Goal: Information Seeking & Learning: Learn about a topic

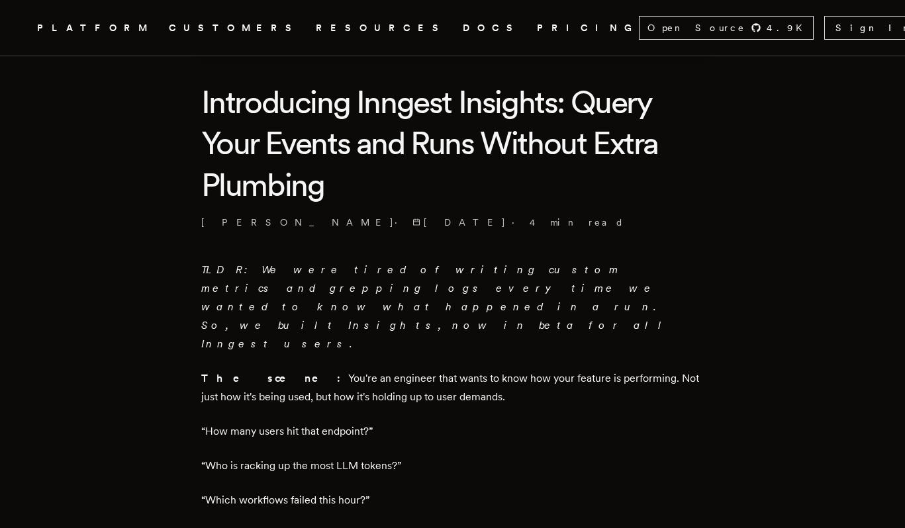
scroll to position [371, 0]
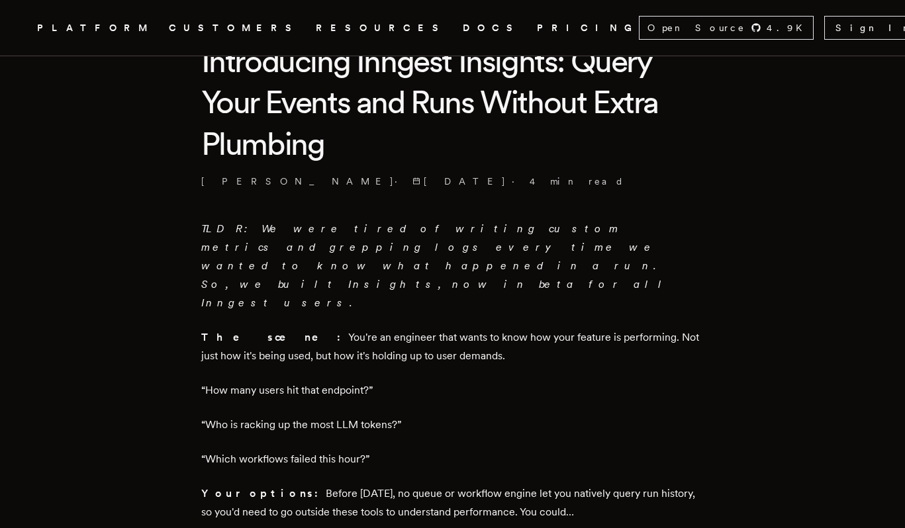
click at [381, 234] on em "TLDR: We were tired of writing custom metrics and grepping logs every time we w…" at bounding box center [436, 265] width 470 height 87
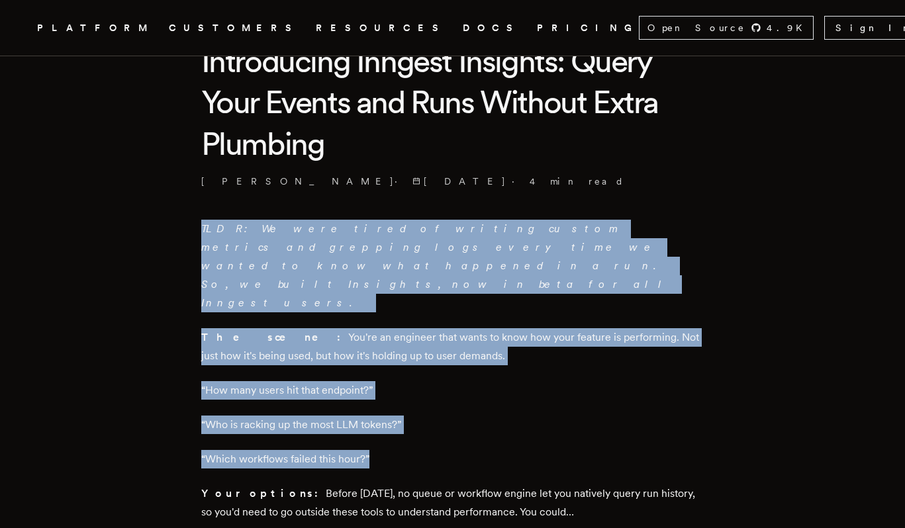
drag, startPoint x: 0, startPoint y: 0, endPoint x: 510, endPoint y: 401, distance: 649.3
click at [510, 450] on p "“Which workflows failed this hour?”" at bounding box center [452, 459] width 503 height 19
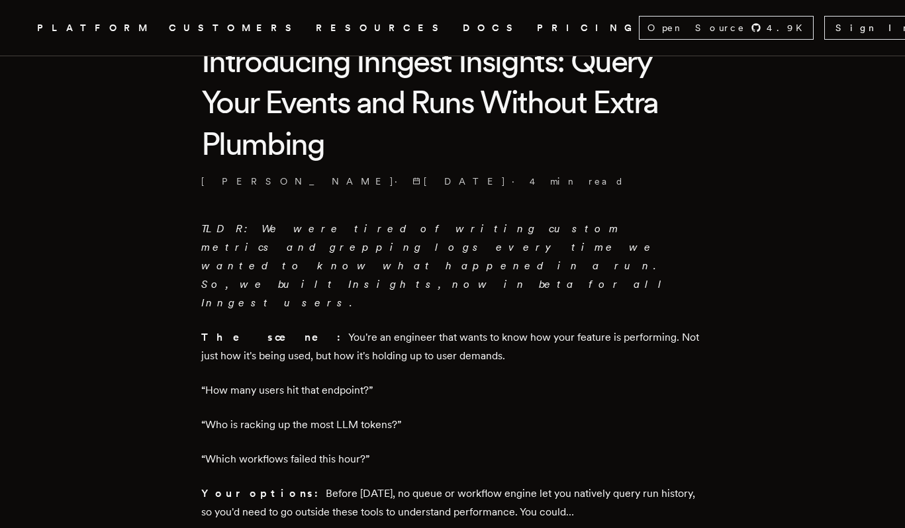
click at [510, 450] on p "“Which workflows failed this hour?”" at bounding box center [452, 459] width 503 height 19
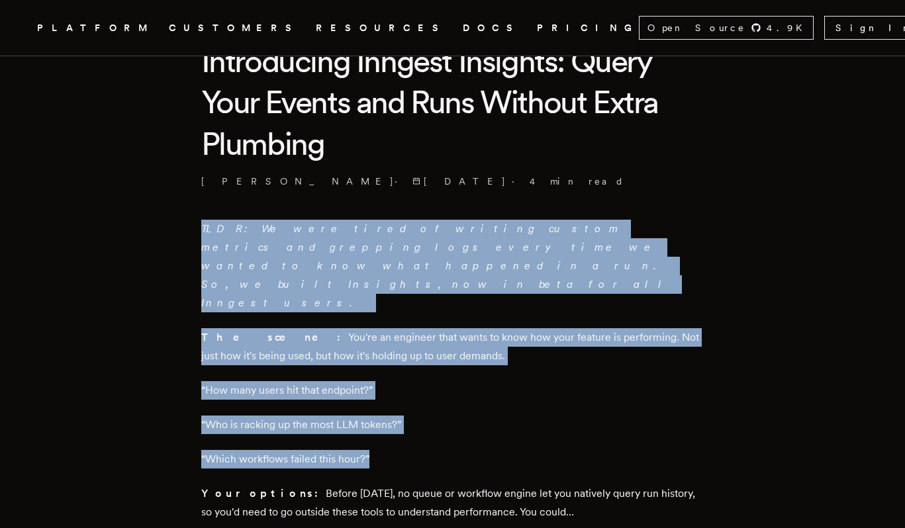
drag, startPoint x: 510, startPoint y: 401, endPoint x: 468, endPoint y: 207, distance: 198.6
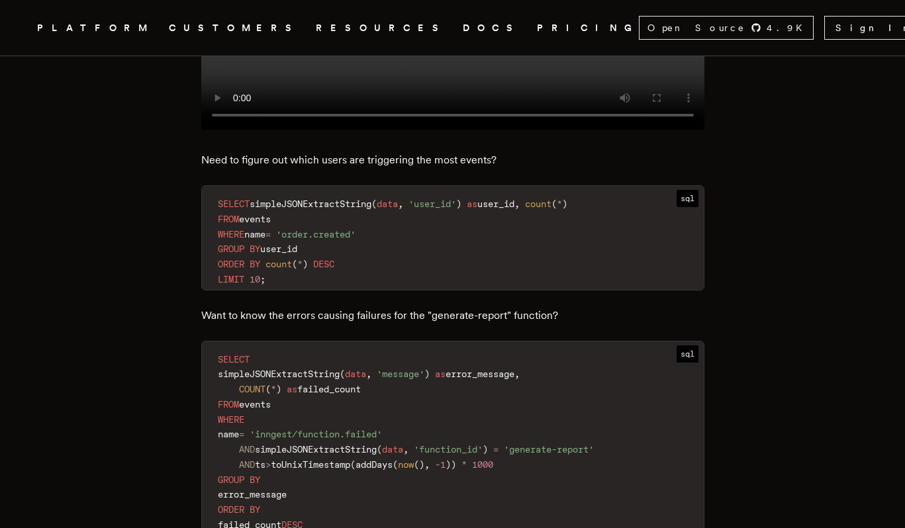
scroll to position [1545, 0]
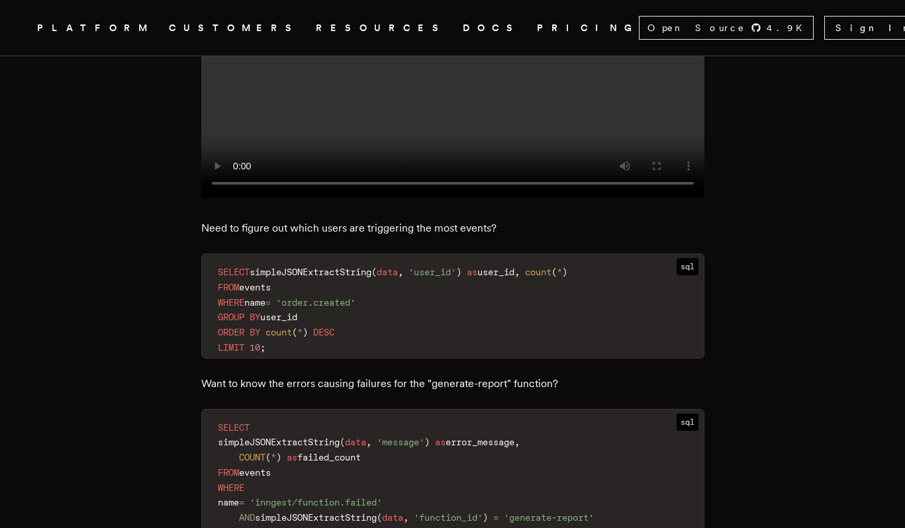
click at [316, 311] on code "SELECT simpleJSONExtractString ( data , 'user_id' ) as user_id , count ( * ) FR…" at bounding box center [453, 310] width 502 height 96
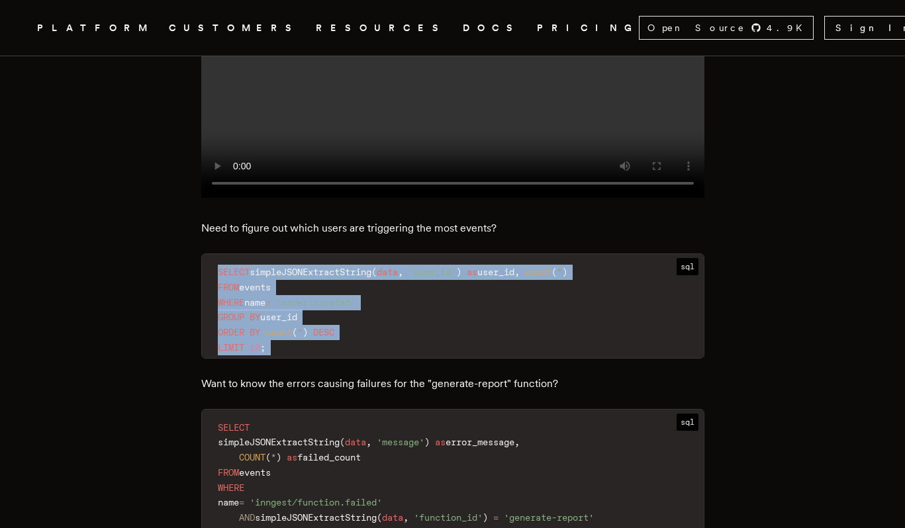
drag, startPoint x: 316, startPoint y: 311, endPoint x: 288, endPoint y: 217, distance: 98.7
click at [288, 217] on div "TLDR: We were tired of writing custom metrics and grepping logs every time we w…" at bounding box center [452, 297] width 503 height 2503
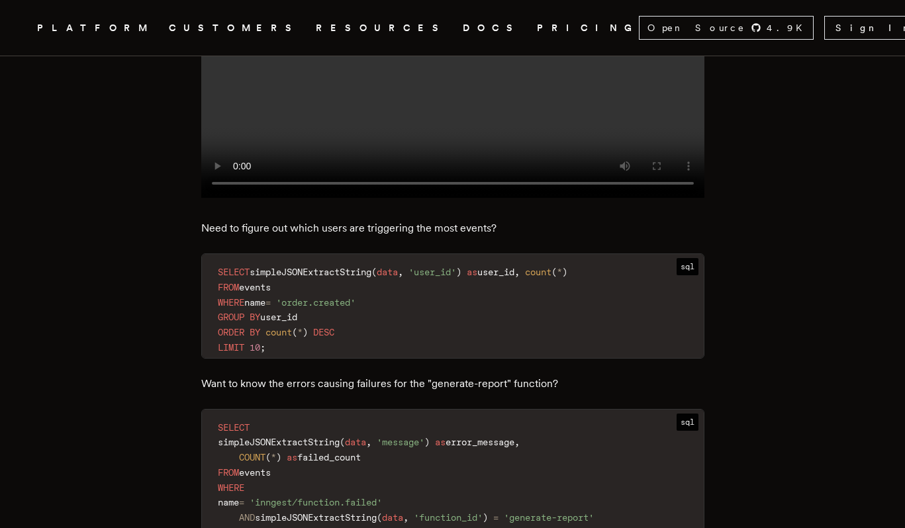
click at [302, 219] on p "Need to figure out which users are triggering the most events?" at bounding box center [452, 228] width 503 height 19
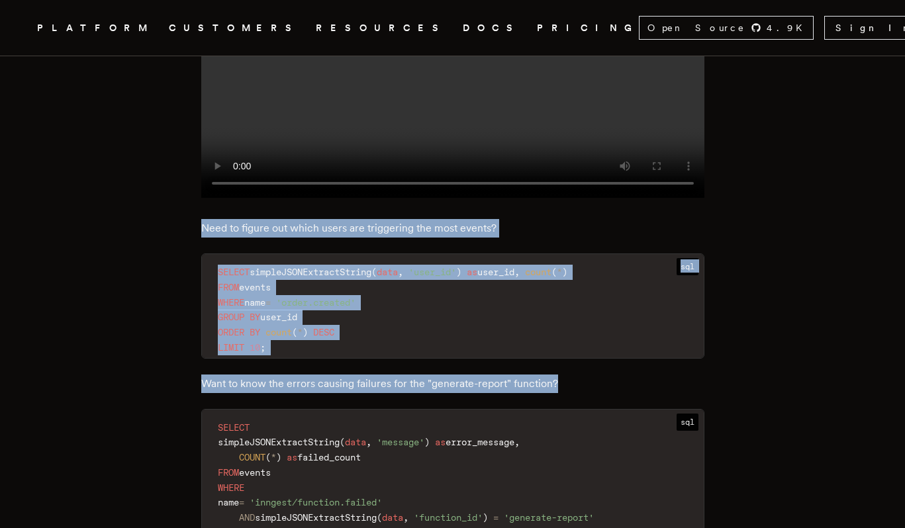
drag, startPoint x: 302, startPoint y: 195, endPoint x: 339, endPoint y: 334, distance: 143.9
click at [339, 334] on div "TLDR: We were tired of writing custom metrics and grepping logs every time we w…" at bounding box center [452, 297] width 503 height 2503
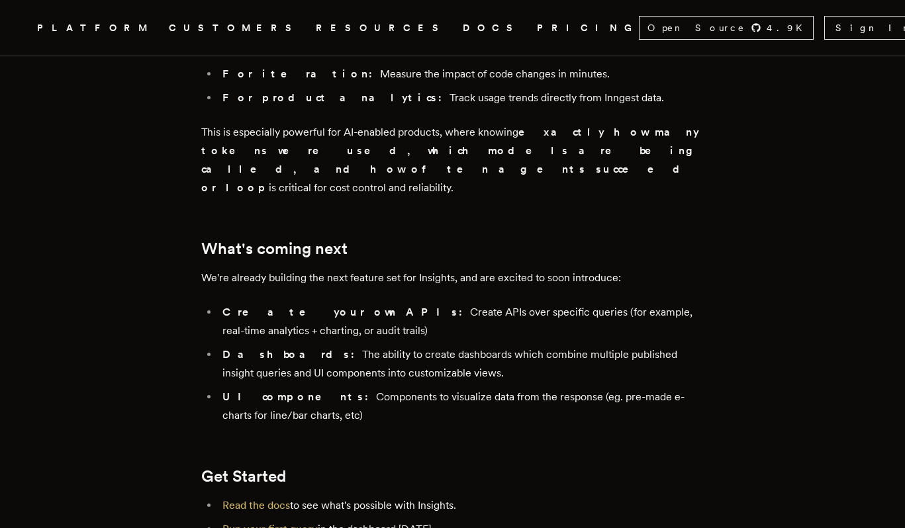
scroll to position [2516, 0]
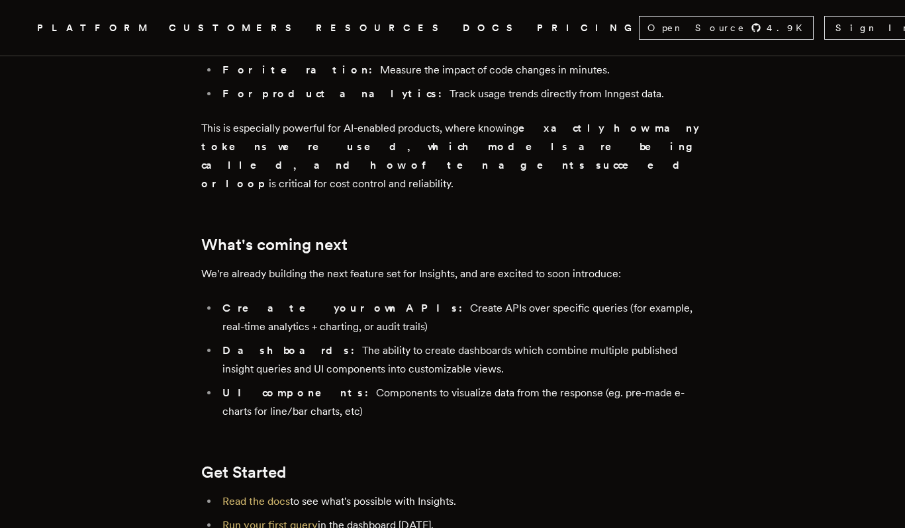
click at [388, 299] on li "Create your own APIs: Create APIs over specific queries (for example, real-time…" at bounding box center [461, 317] width 486 height 37
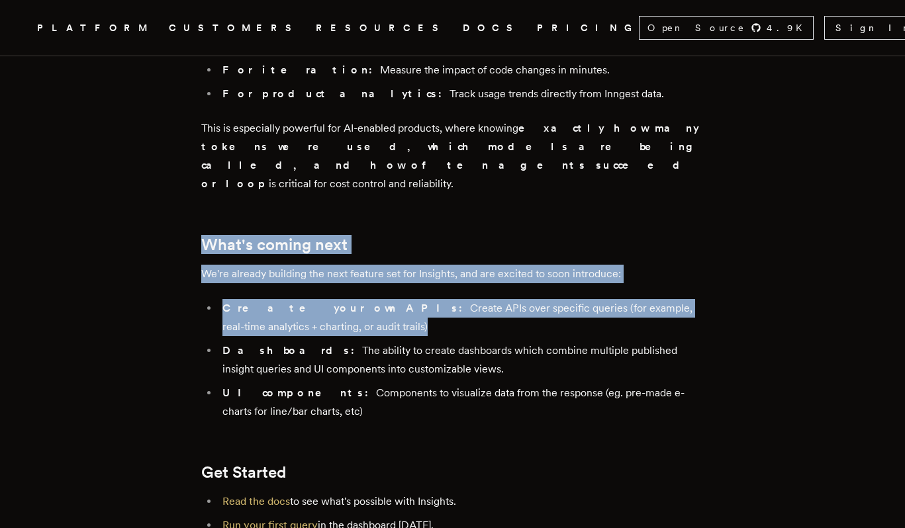
drag, startPoint x: 388, startPoint y: 252, endPoint x: 430, endPoint y: 181, distance: 82.2
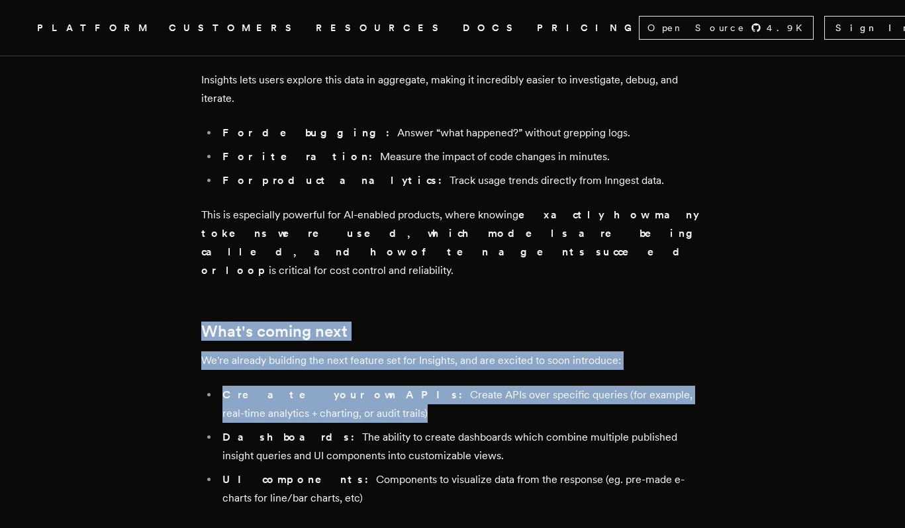
scroll to position [2186, 0]
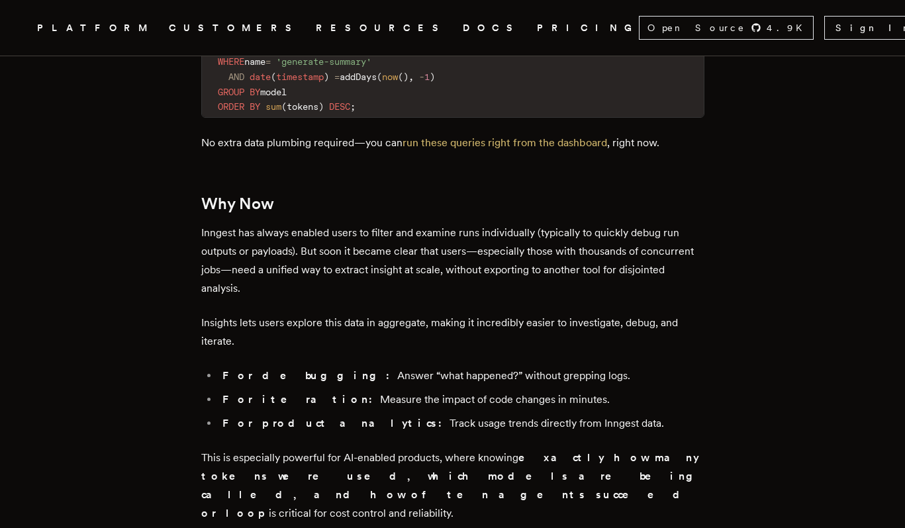
click at [472, 367] on li "For debugging: Answer “what happened?” without grepping logs." at bounding box center [461, 376] width 486 height 19
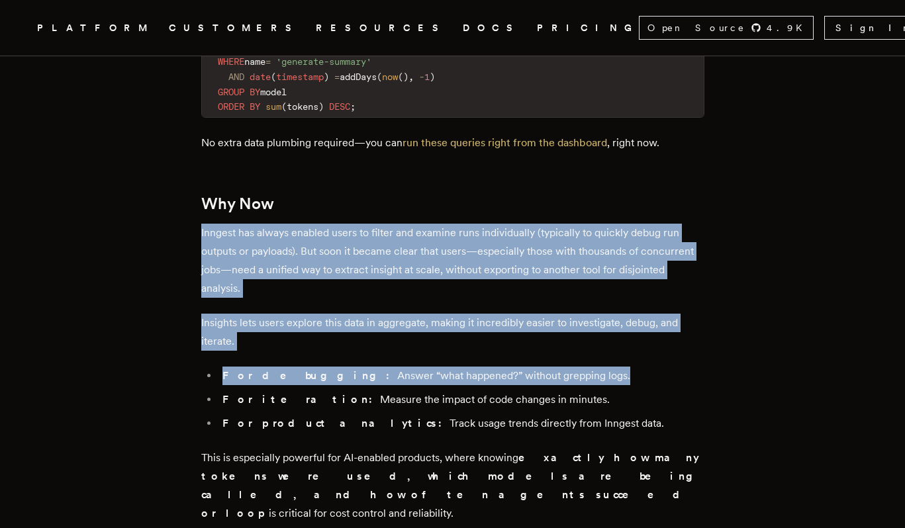
drag, startPoint x: 472, startPoint y: 327, endPoint x: 459, endPoint y: 238, distance: 89.7
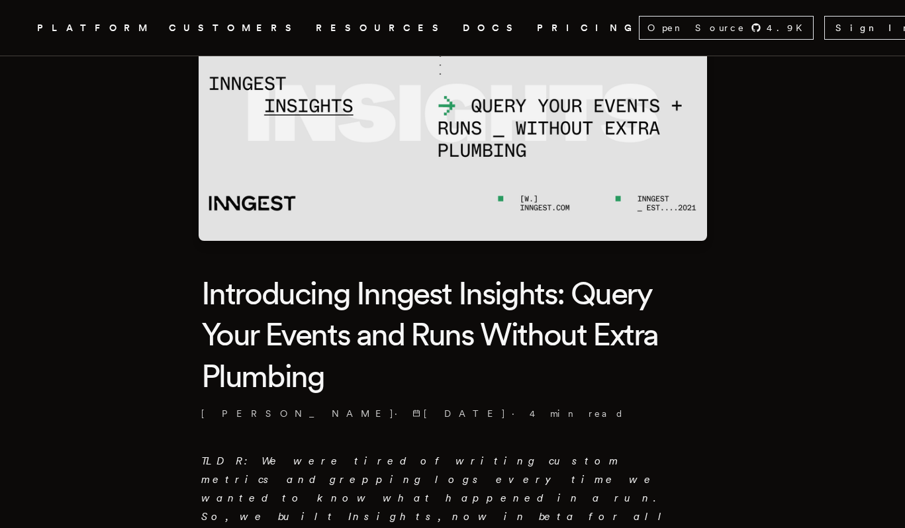
scroll to position [0, 0]
